Goal: Navigation & Orientation: Find specific page/section

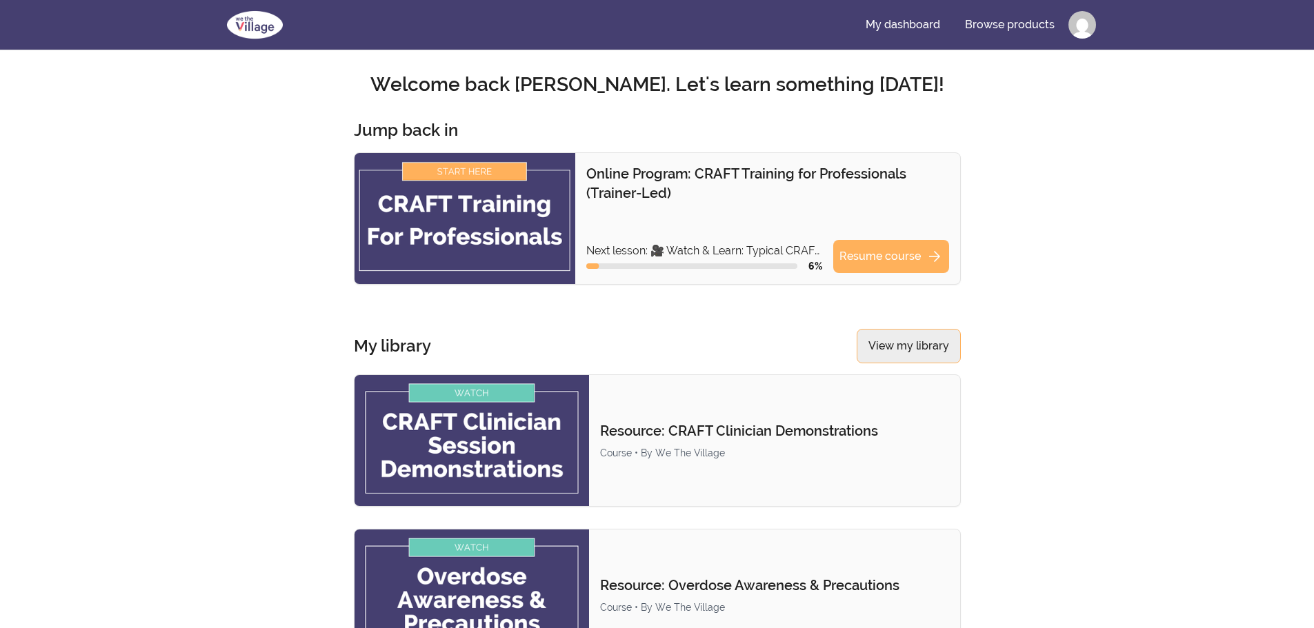
click at [935, 343] on link "View my library" at bounding box center [909, 346] width 104 height 34
click at [901, 26] on link "My dashboard" at bounding box center [903, 24] width 97 height 33
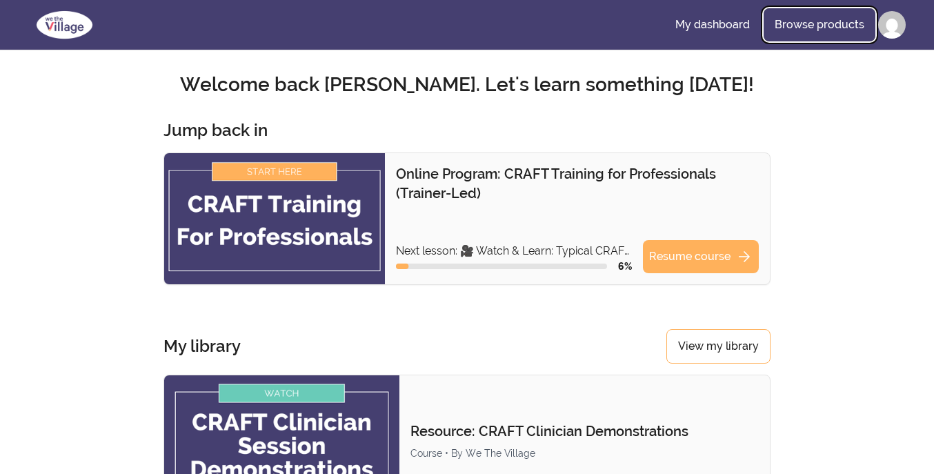
click at [826, 26] on link "Browse products" at bounding box center [820, 24] width 112 height 33
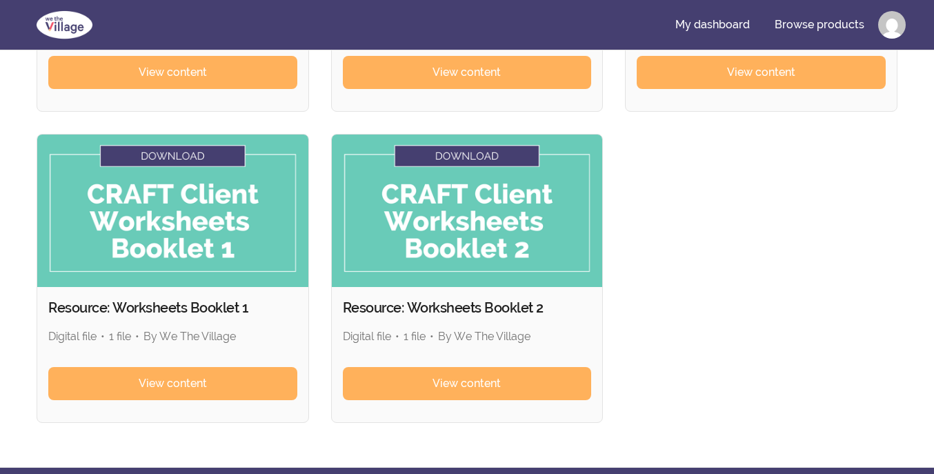
scroll to position [759, 0]
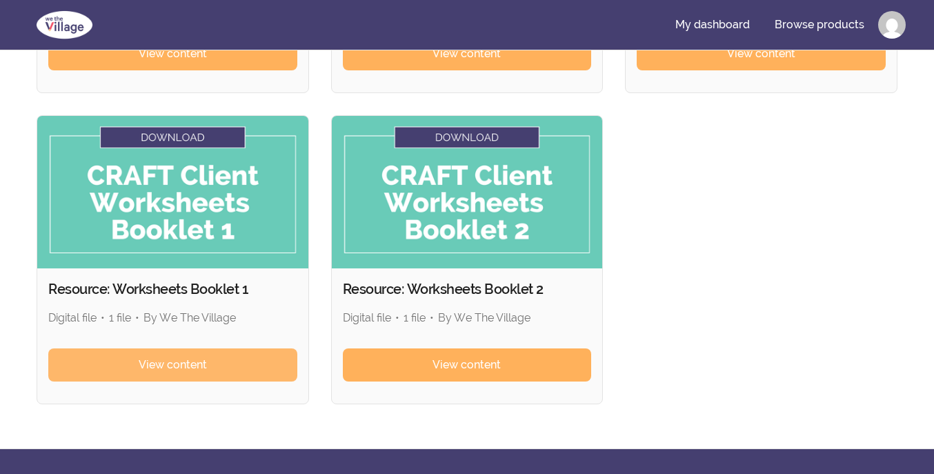
click at [206, 361] on span "View content" at bounding box center [173, 365] width 68 height 17
